Goal: Information Seeking & Learning: Find specific fact

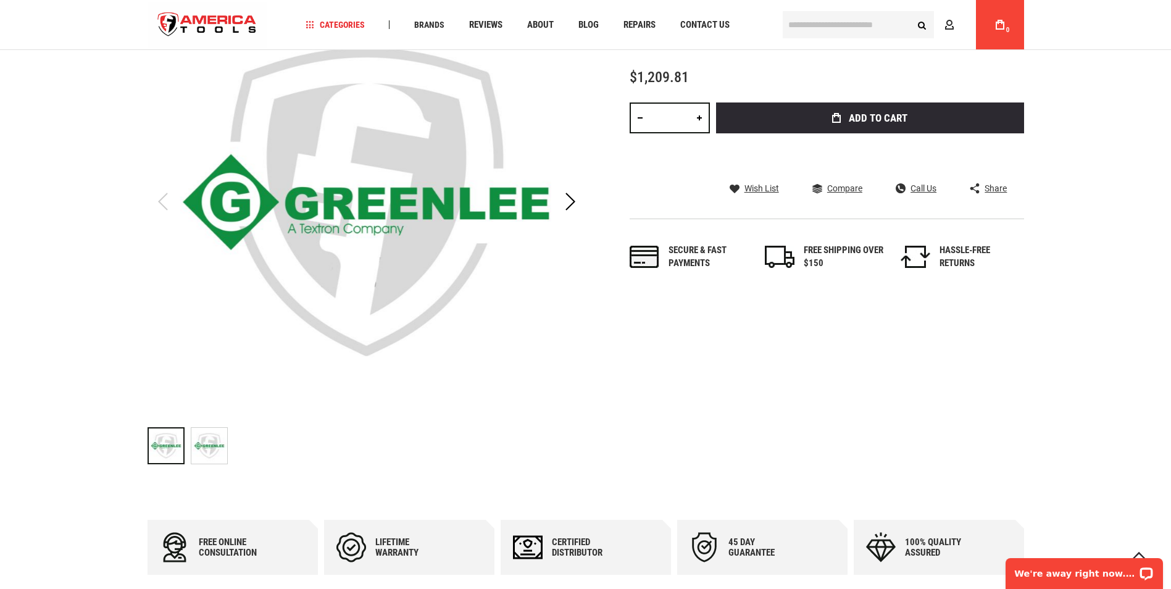
scroll to position [370, 0]
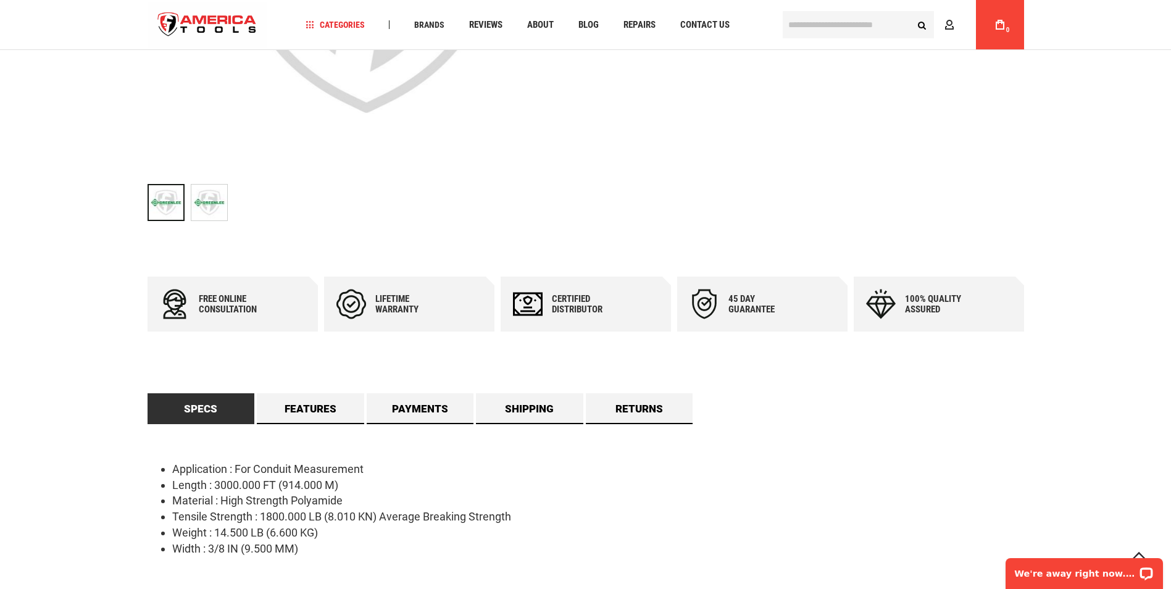
click at [205, 484] on li "Length : 3000.000 FT (914.000 M)" at bounding box center [598, 485] width 852 height 16
drag, startPoint x: 205, startPoint y: 484, endPoint x: 303, endPoint y: 496, distance: 98.9
click at [303, 496] on li "Material : High Strength Polyamide" at bounding box center [598, 500] width 852 height 16
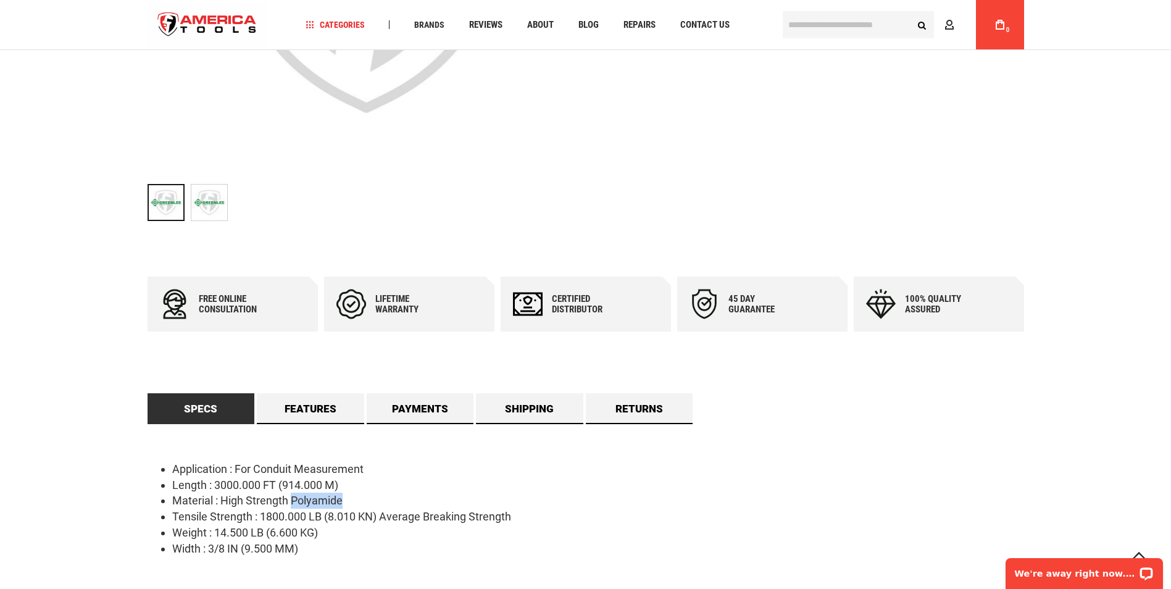
click at [303, 496] on li "Material : High Strength Polyamide" at bounding box center [598, 500] width 852 height 16
copy li "Polyamide"
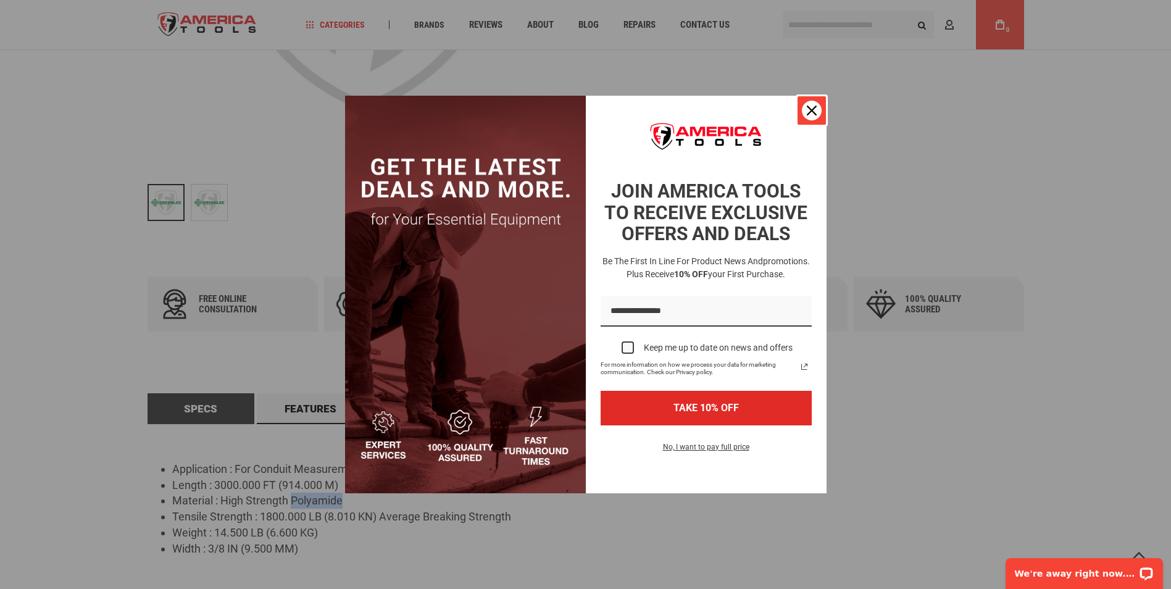
click at [815, 110] on icon "close icon" at bounding box center [812, 111] width 10 height 10
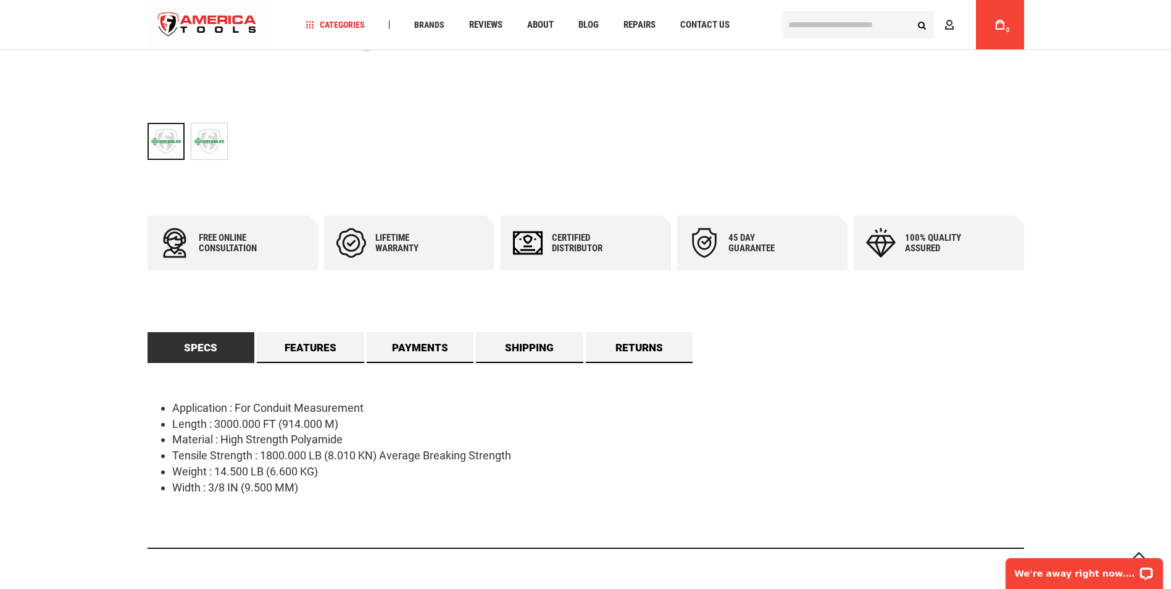
scroll to position [555, 0]
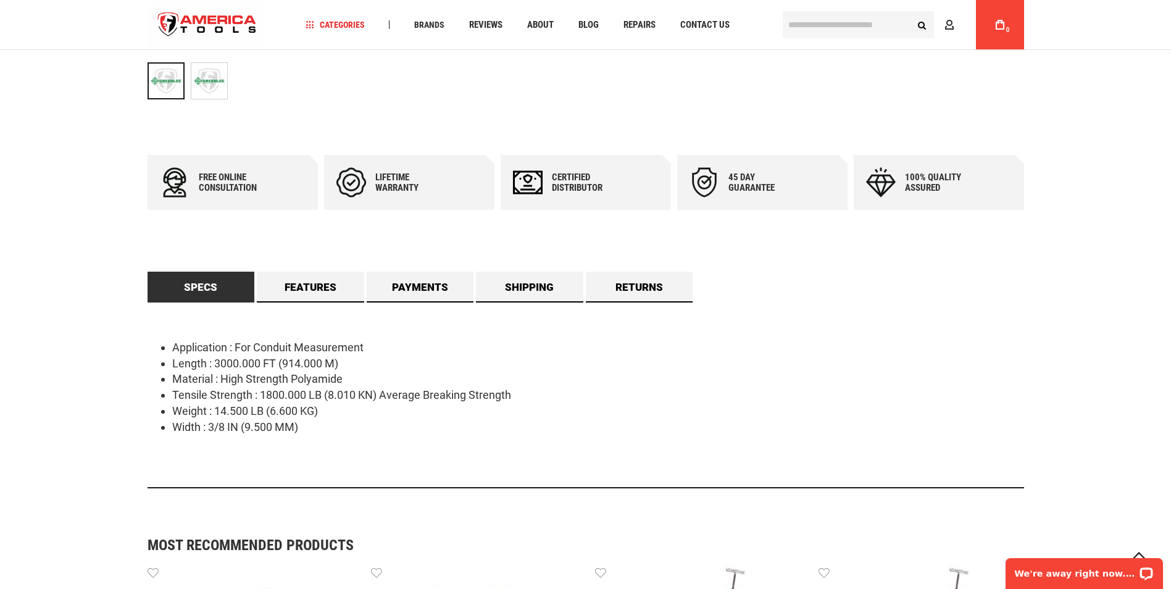
scroll to position [494, 0]
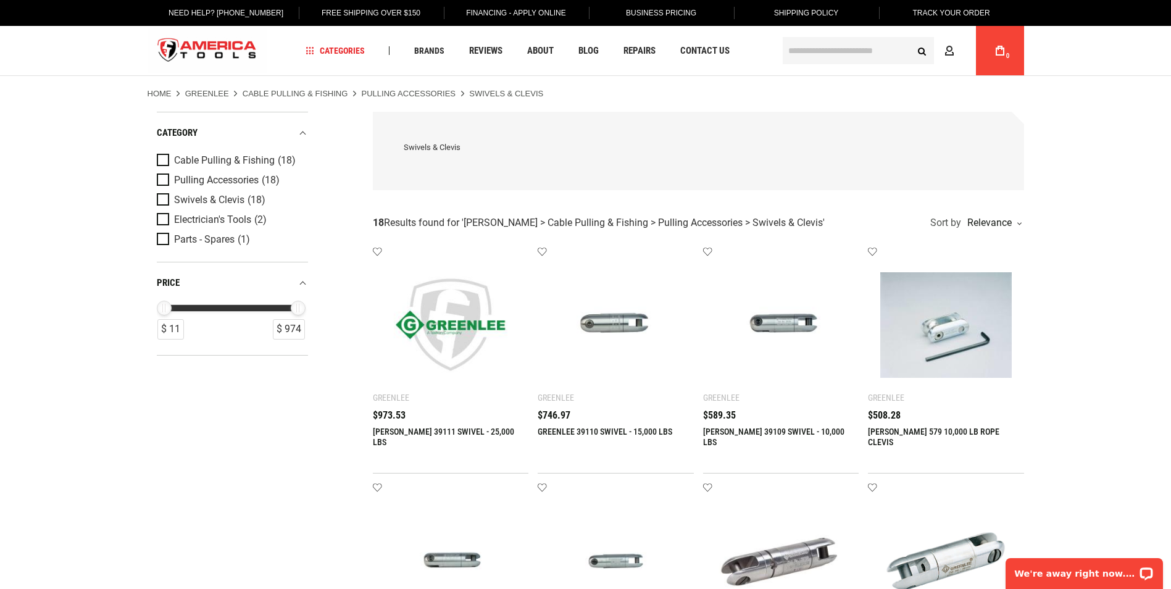
click at [817, 51] on input "text" at bounding box center [858, 50] width 151 height 27
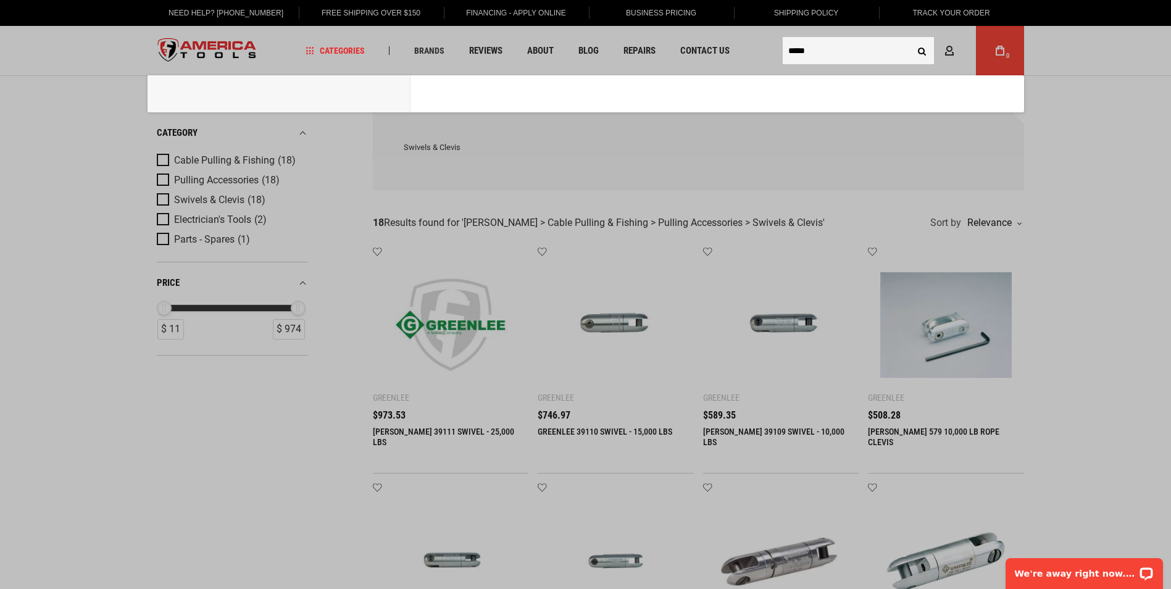
type input "*****"
click at [910, 39] on button "Search" at bounding box center [921, 50] width 23 height 23
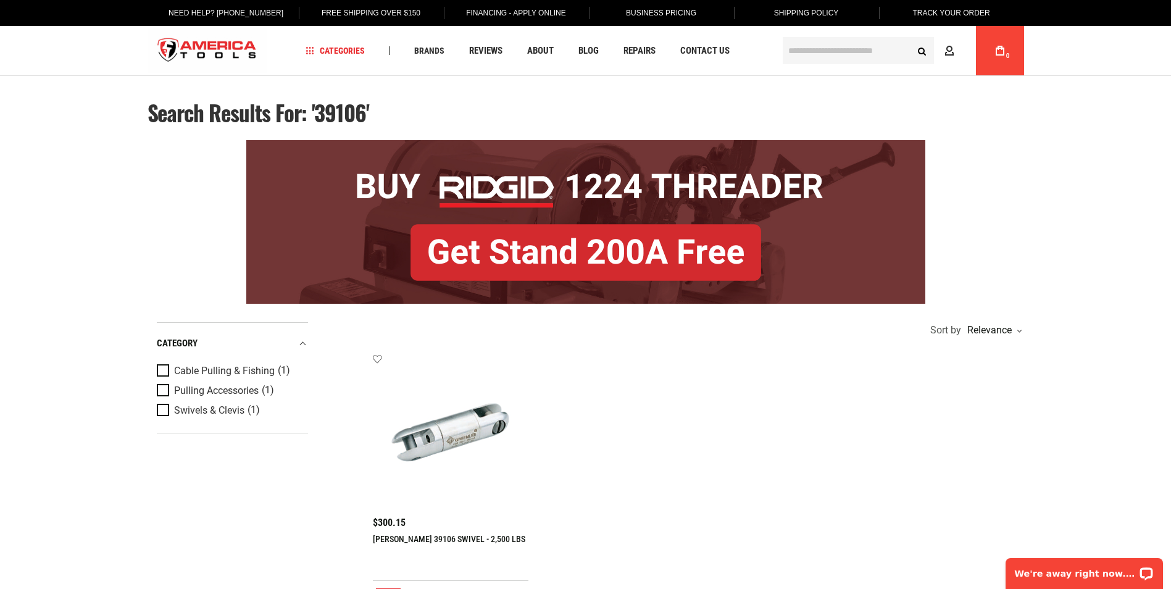
click at [447, 433] on img at bounding box center [450, 431] width 131 height 131
